Goal: Subscribe to service/newsletter

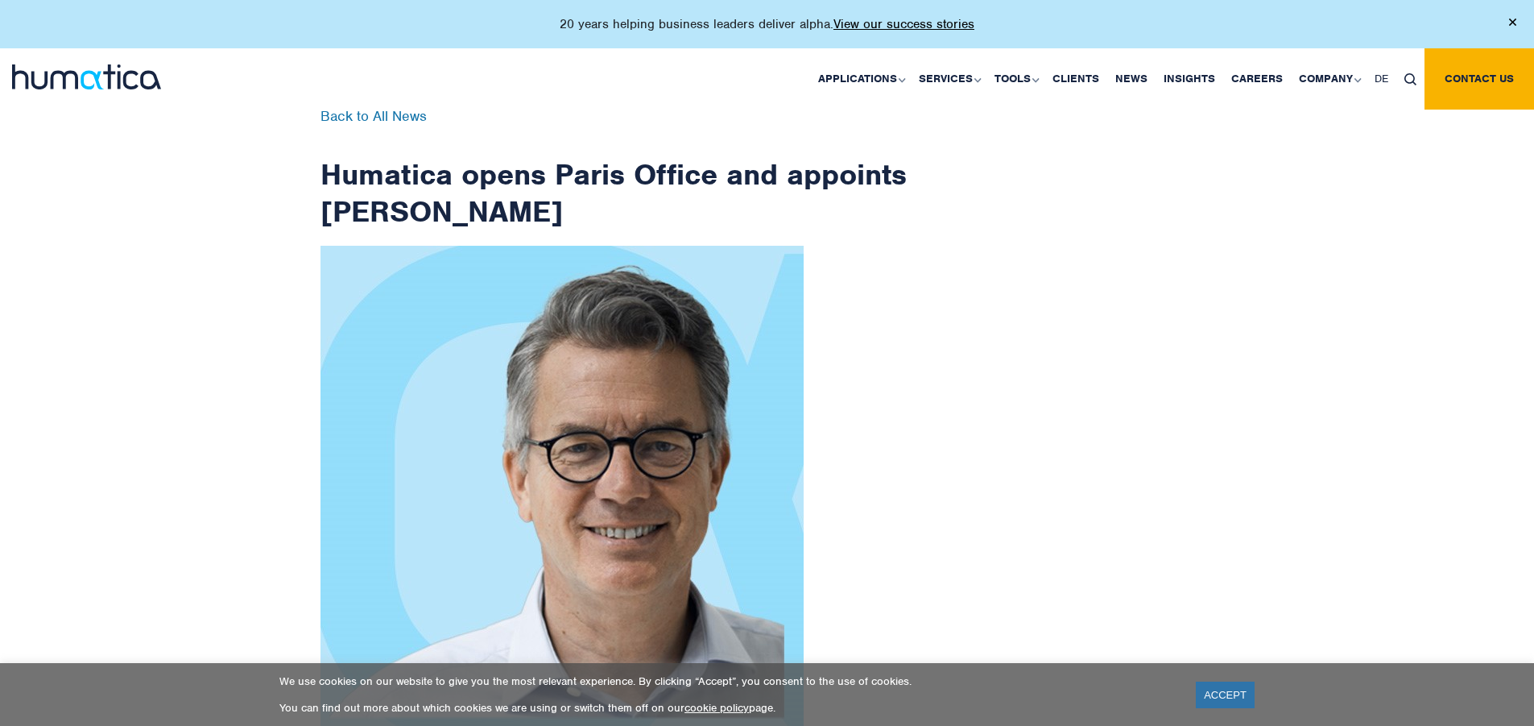
scroll to position [2569, 0]
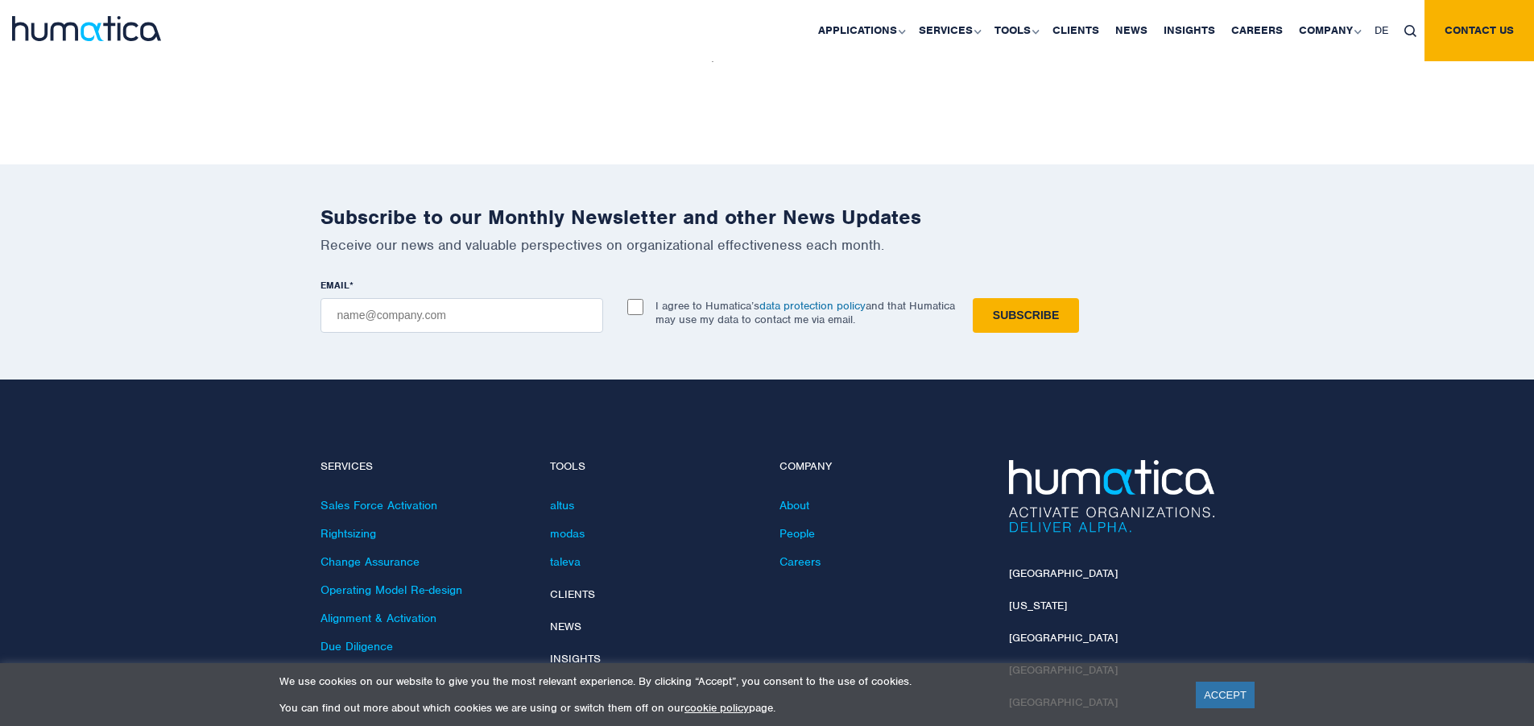
checkbox input "true"
type input "chrismwanje28@gmail.com"
click at [973, 298] on input "Subscribe" at bounding box center [1026, 315] width 106 height 35
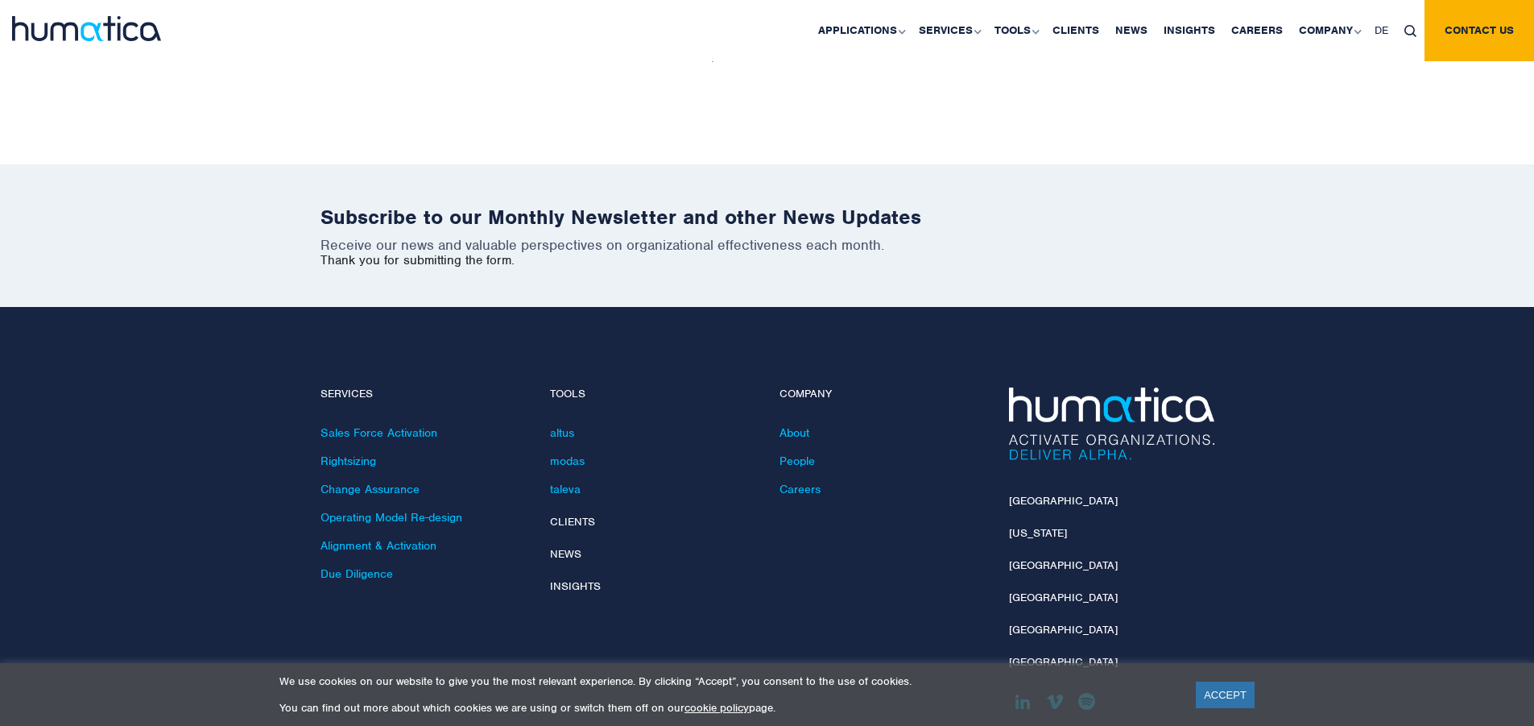
scroll to position [2496, 0]
